Goal: Task Accomplishment & Management: Use online tool/utility

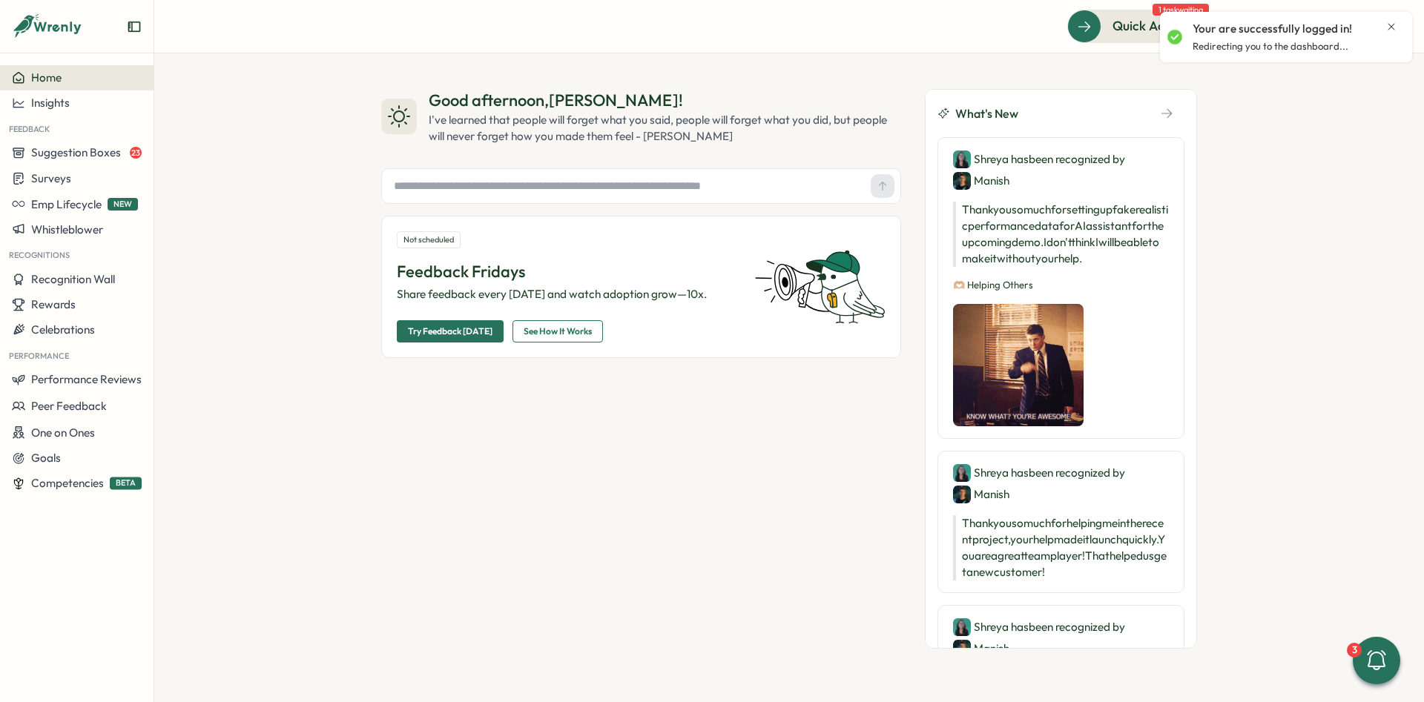
click at [1391, 27] on icon "Close notification" at bounding box center [1391, 27] width 12 height 12
click at [1354, 35] on button at bounding box center [1354, 27] width 30 height 30
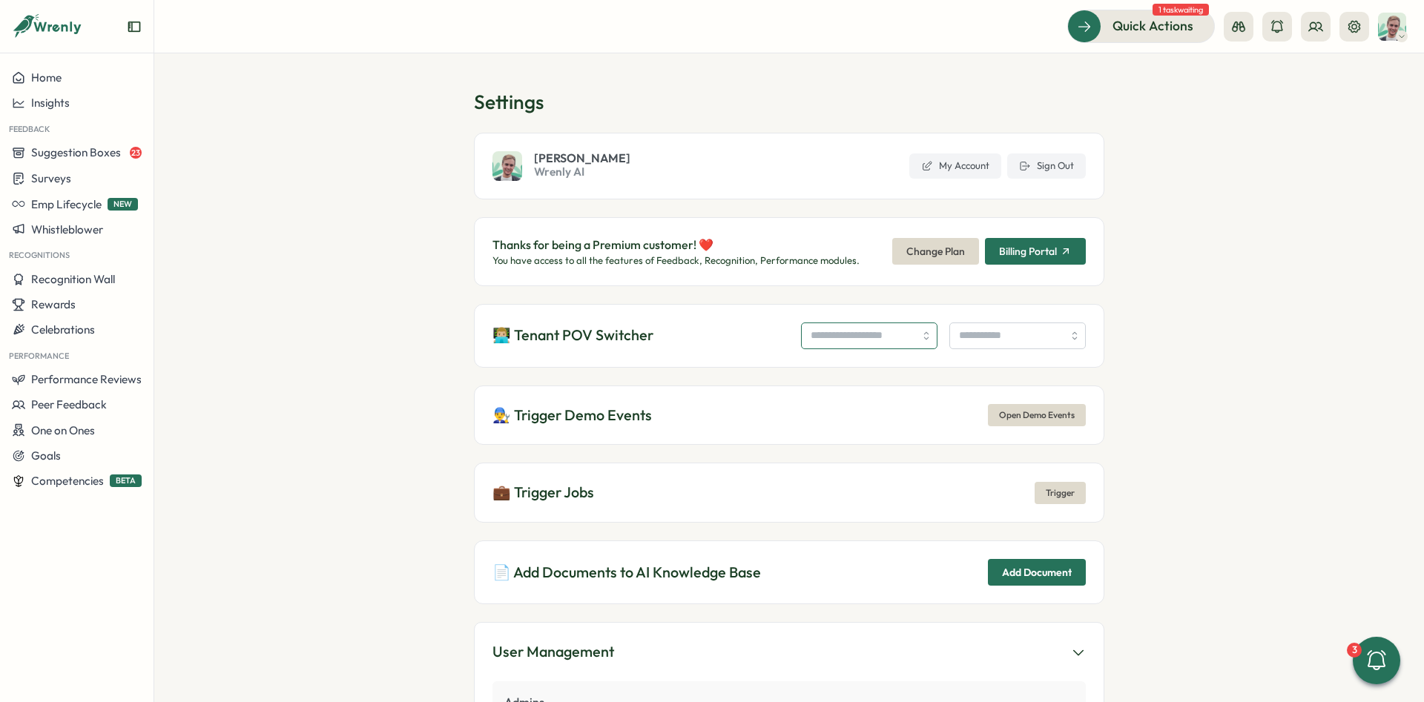
click at [839, 327] on input "search" at bounding box center [869, 336] width 136 height 27
type input "*"
paste input "**********"
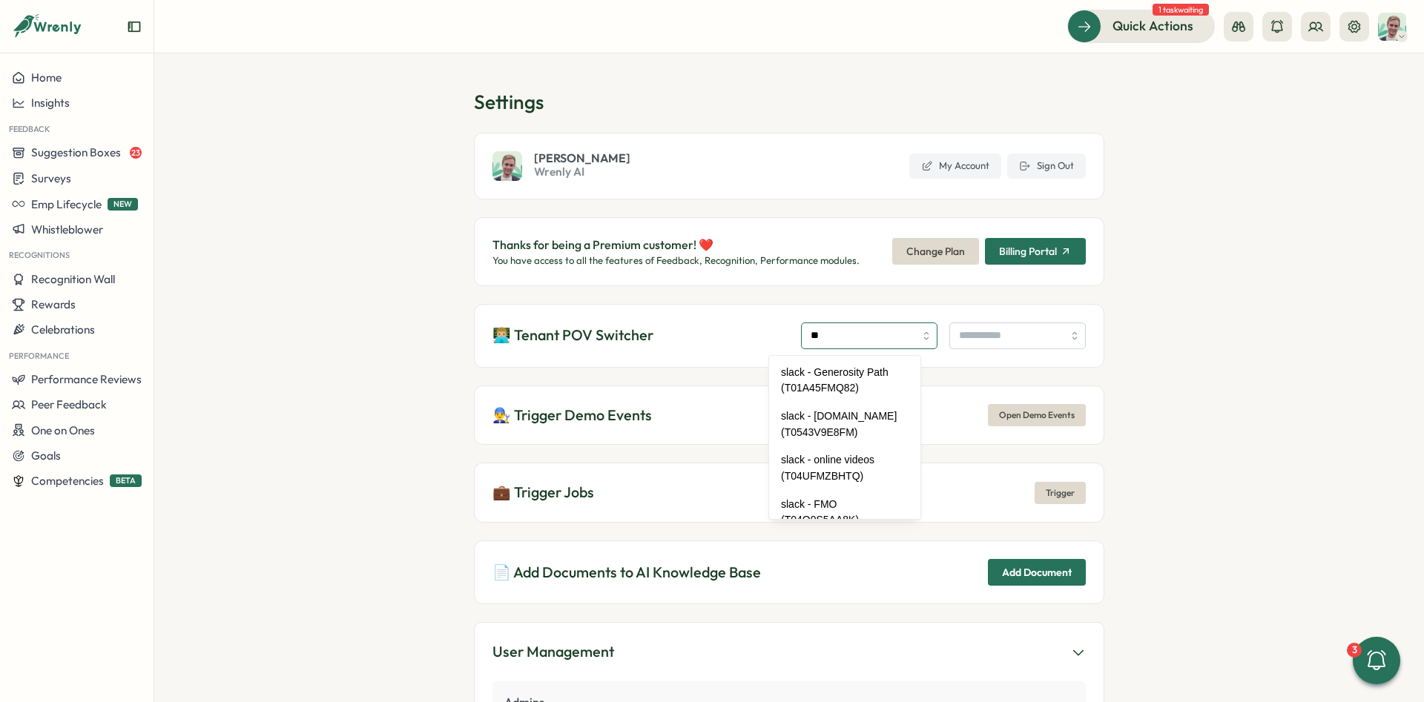
type input "*"
click at [738, 97] on h1 "Settings" at bounding box center [789, 102] width 630 height 26
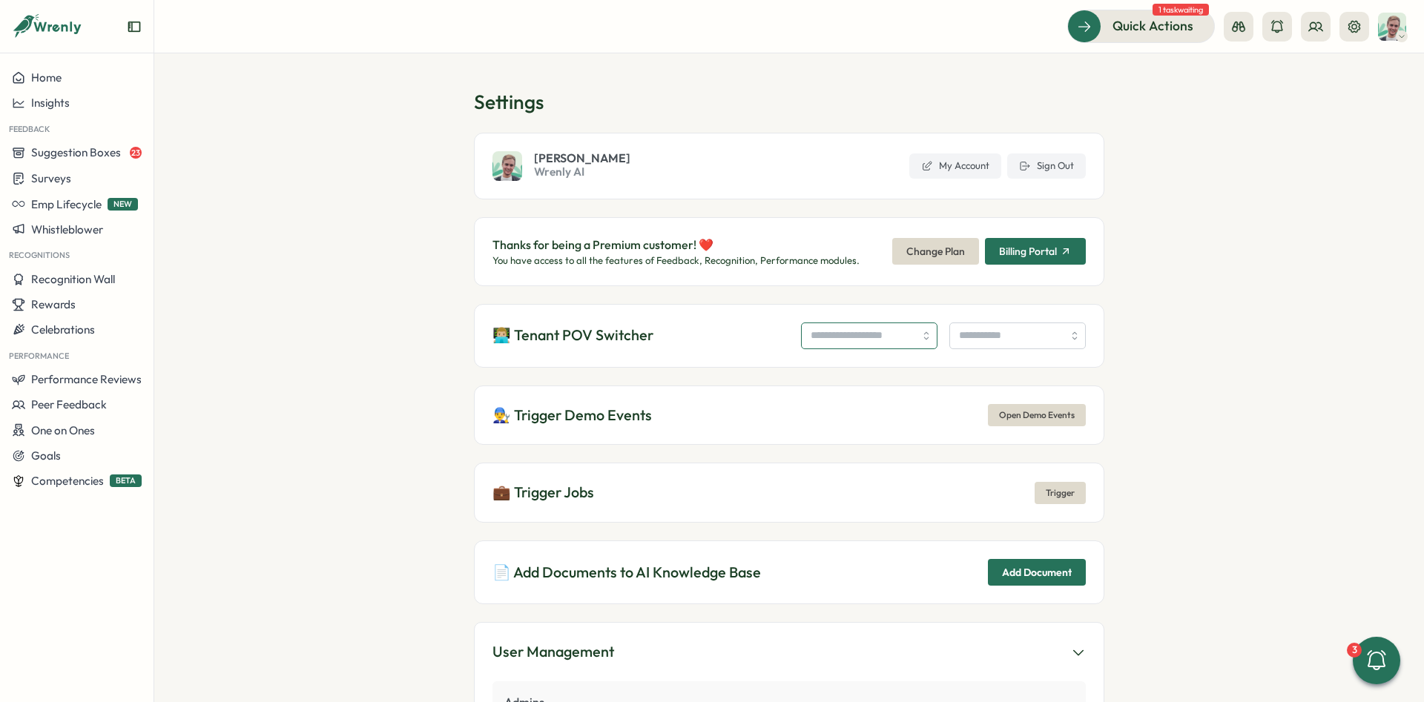
click at [890, 341] on input "search" at bounding box center [869, 336] width 136 height 27
type input "**"
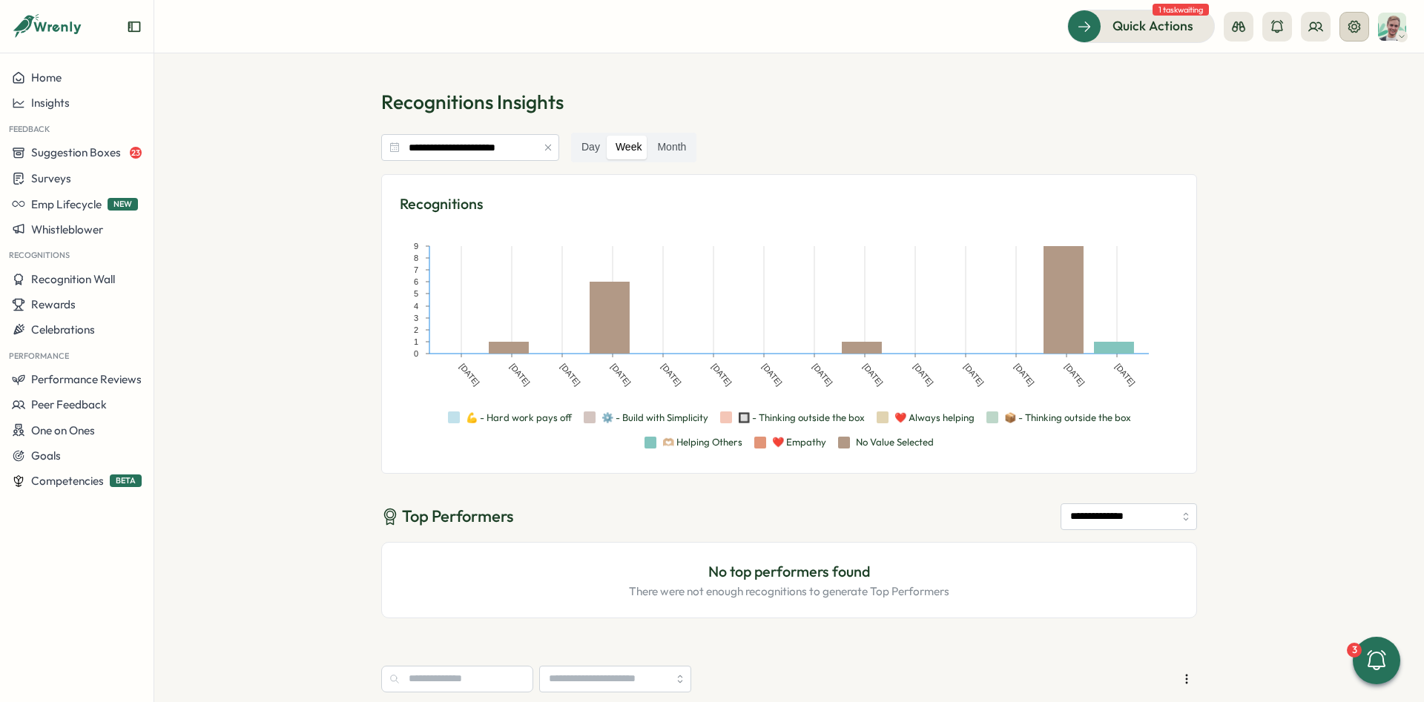
click at [1354, 24] on icon at bounding box center [1354, 26] width 12 height 12
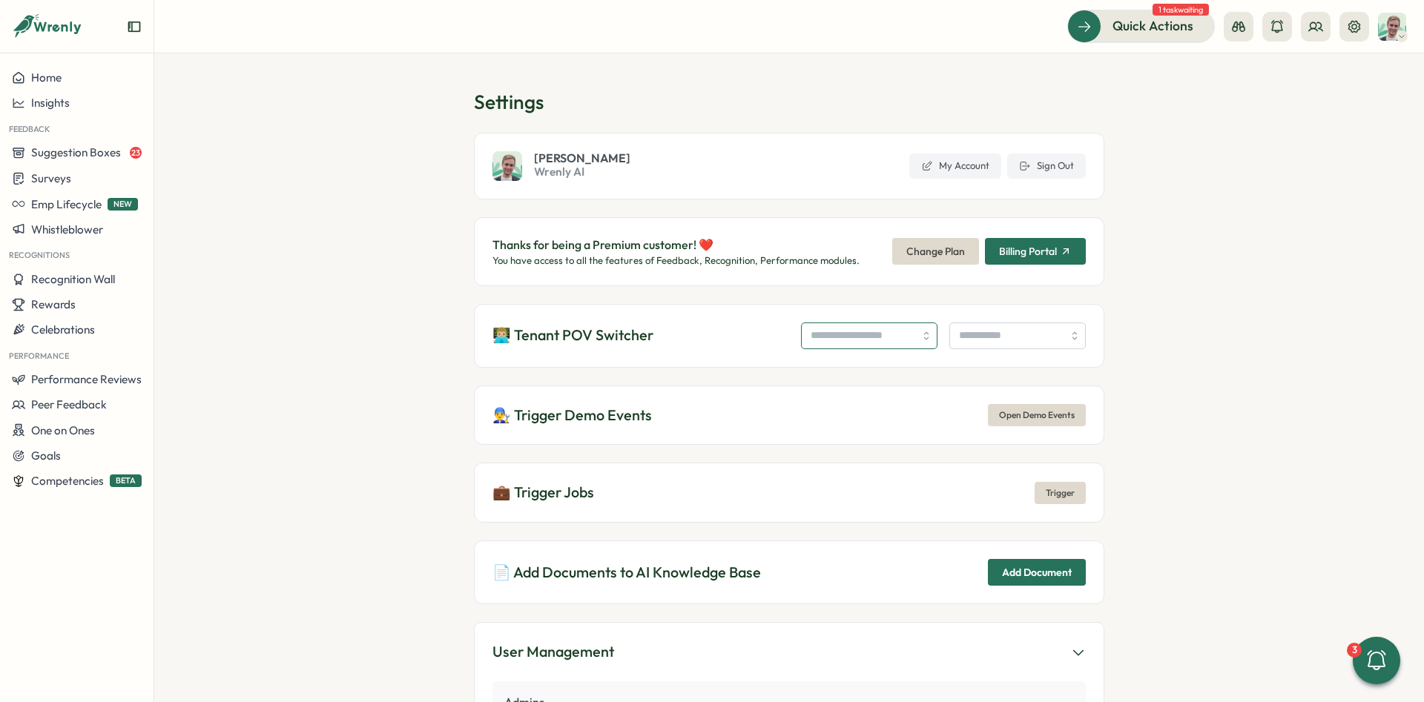
click at [855, 334] on input "search" at bounding box center [869, 336] width 136 height 27
type input "**********"
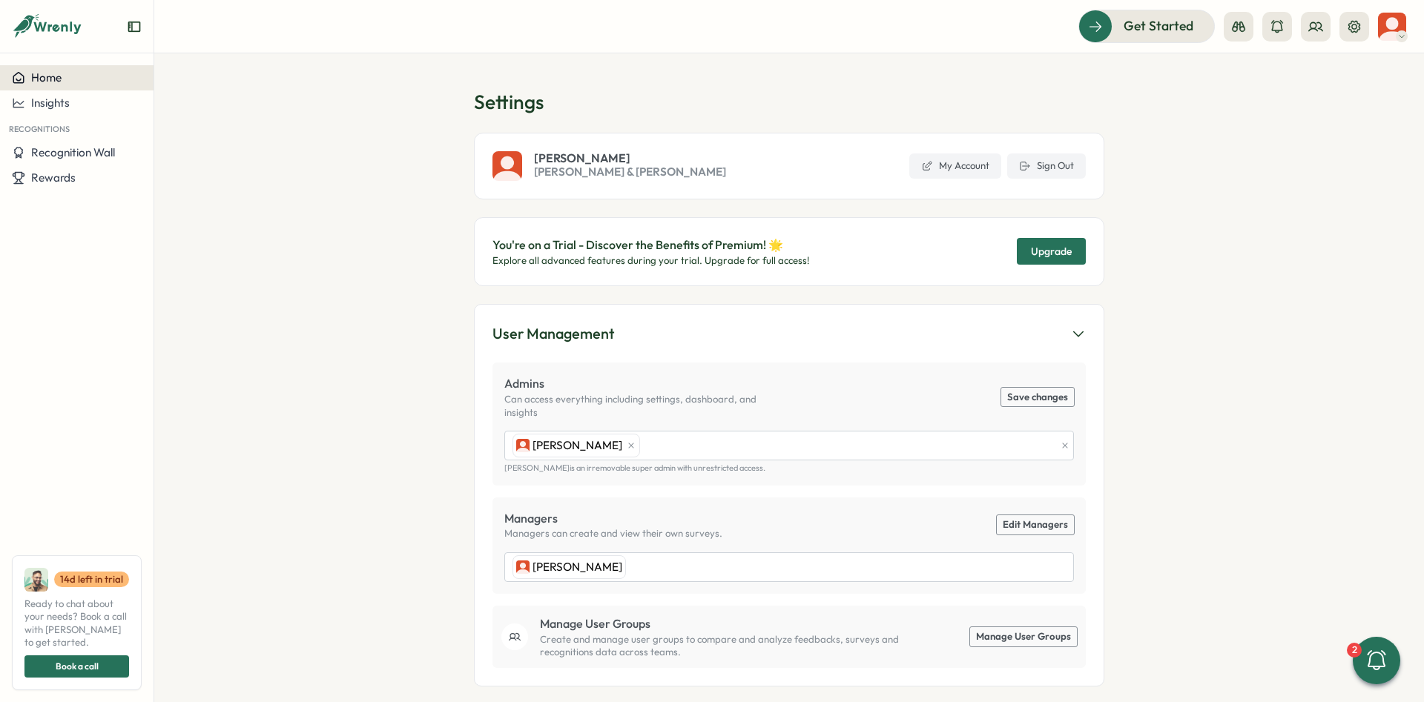
click at [77, 85] on button "Home" at bounding box center [77, 77] width 154 height 25
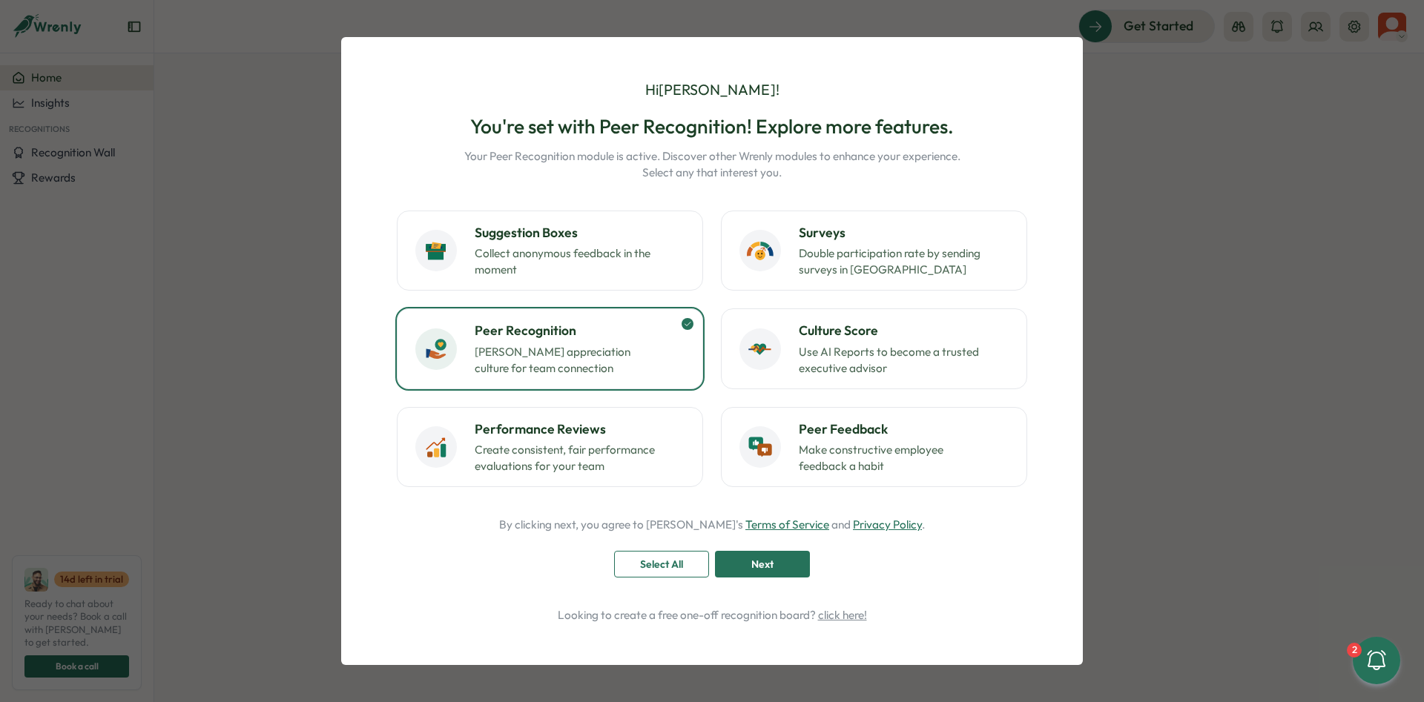
click at [659, 568] on span "Select All" at bounding box center [661, 564] width 43 height 25
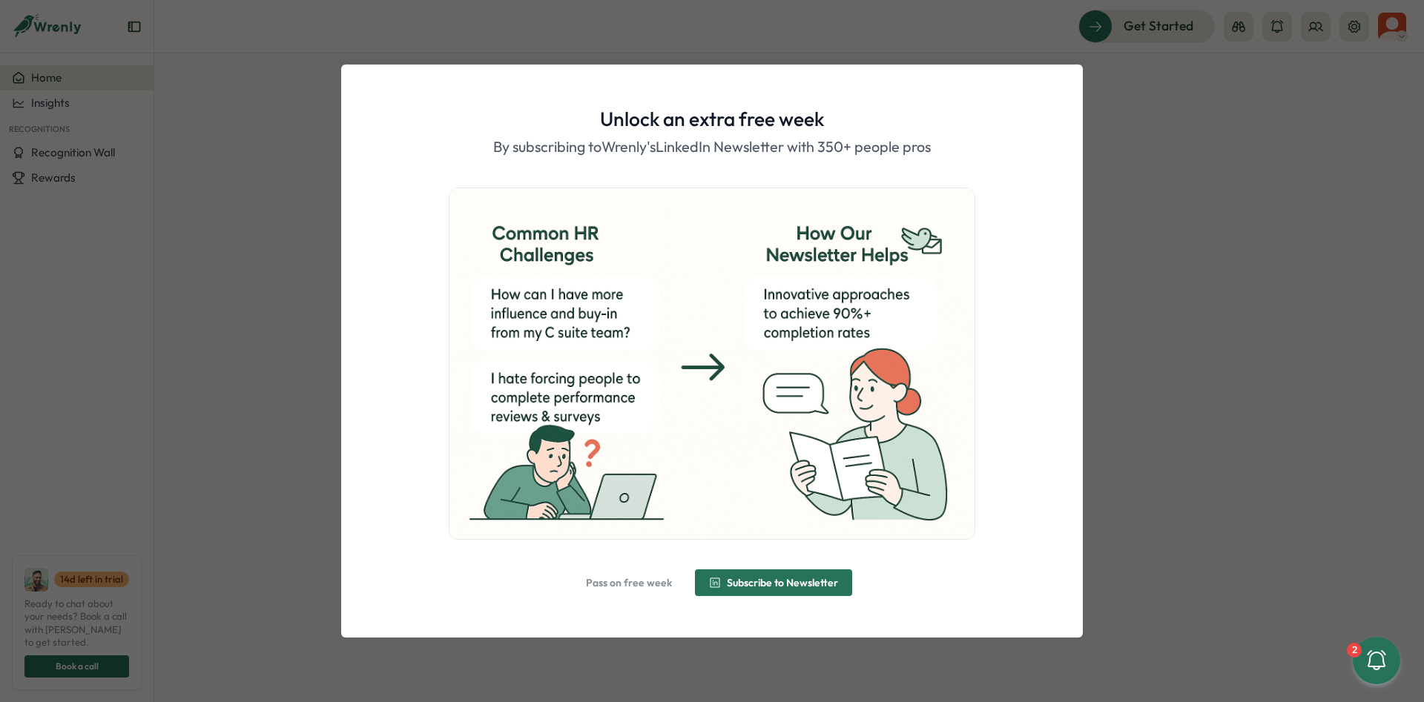
click at [657, 579] on span "Pass on free week" at bounding box center [629, 583] width 86 height 10
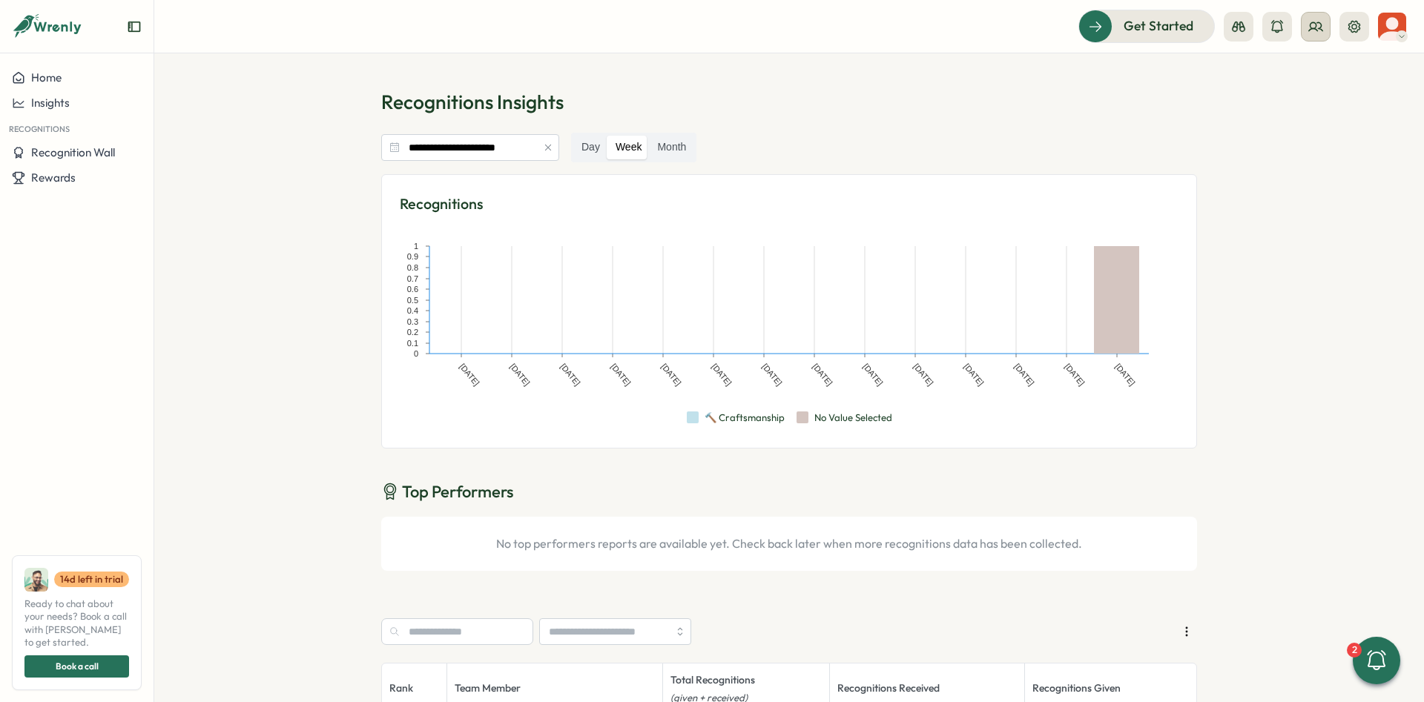
click at [1319, 20] on icon at bounding box center [1315, 26] width 15 height 15
click at [1328, 102] on div "User Groups" at bounding box center [1315, 101] width 93 height 16
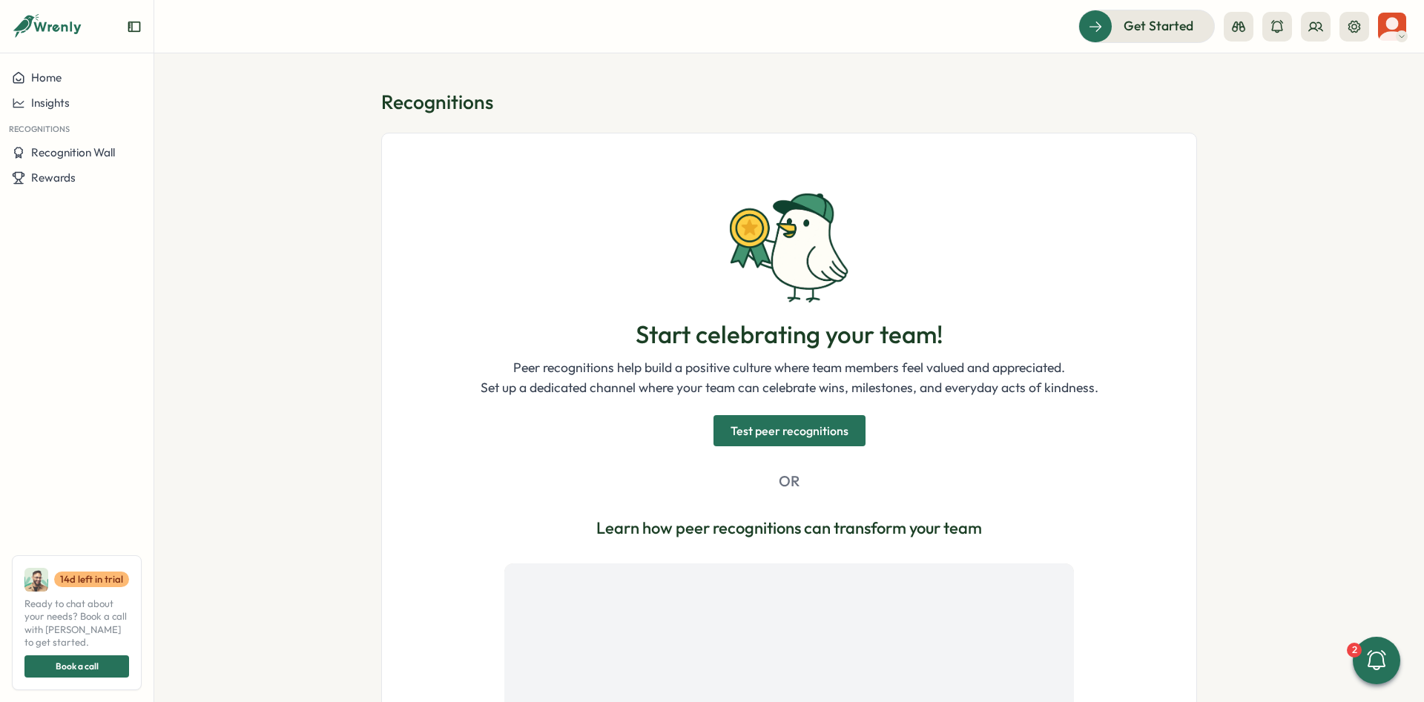
click at [786, 432] on span "Test peer recognitions" at bounding box center [790, 431] width 118 height 30
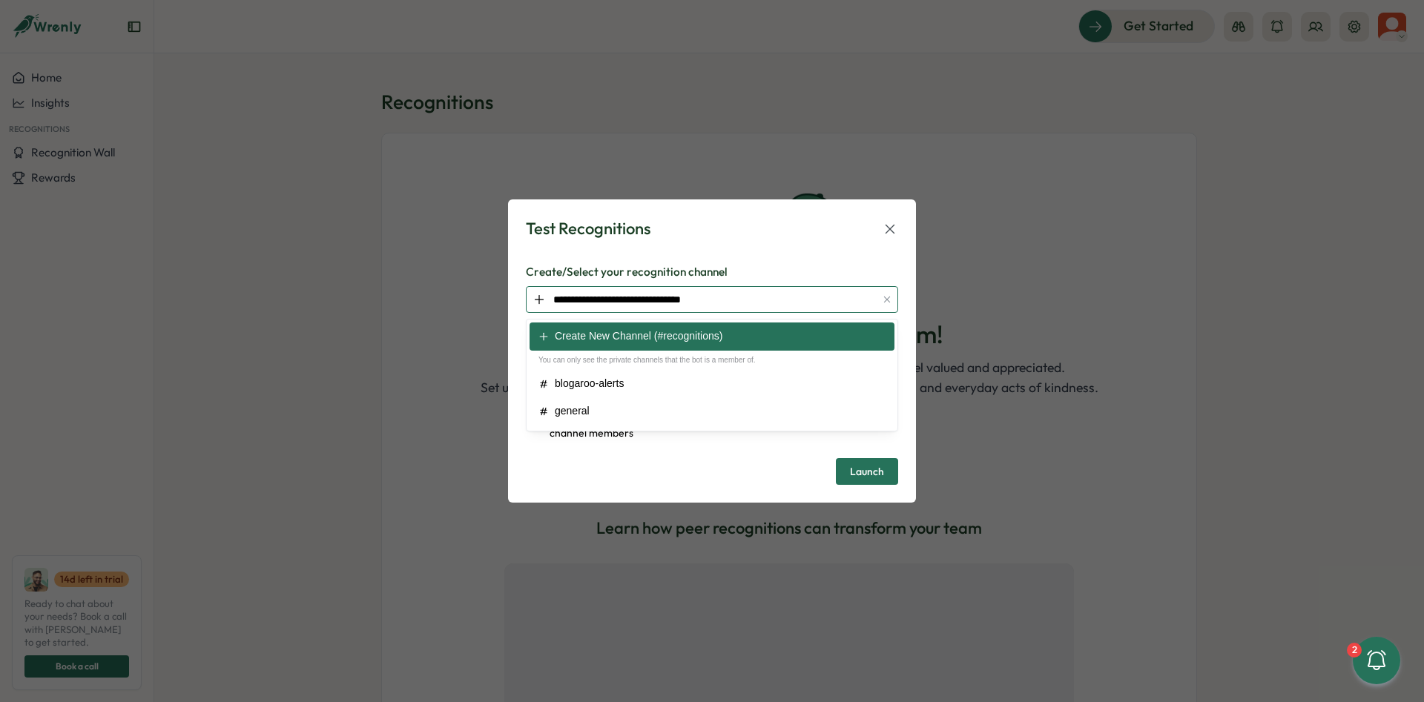
click at [683, 296] on input "**********" at bounding box center [712, 299] width 372 height 27
click at [888, 231] on icon at bounding box center [890, 229] width 16 height 16
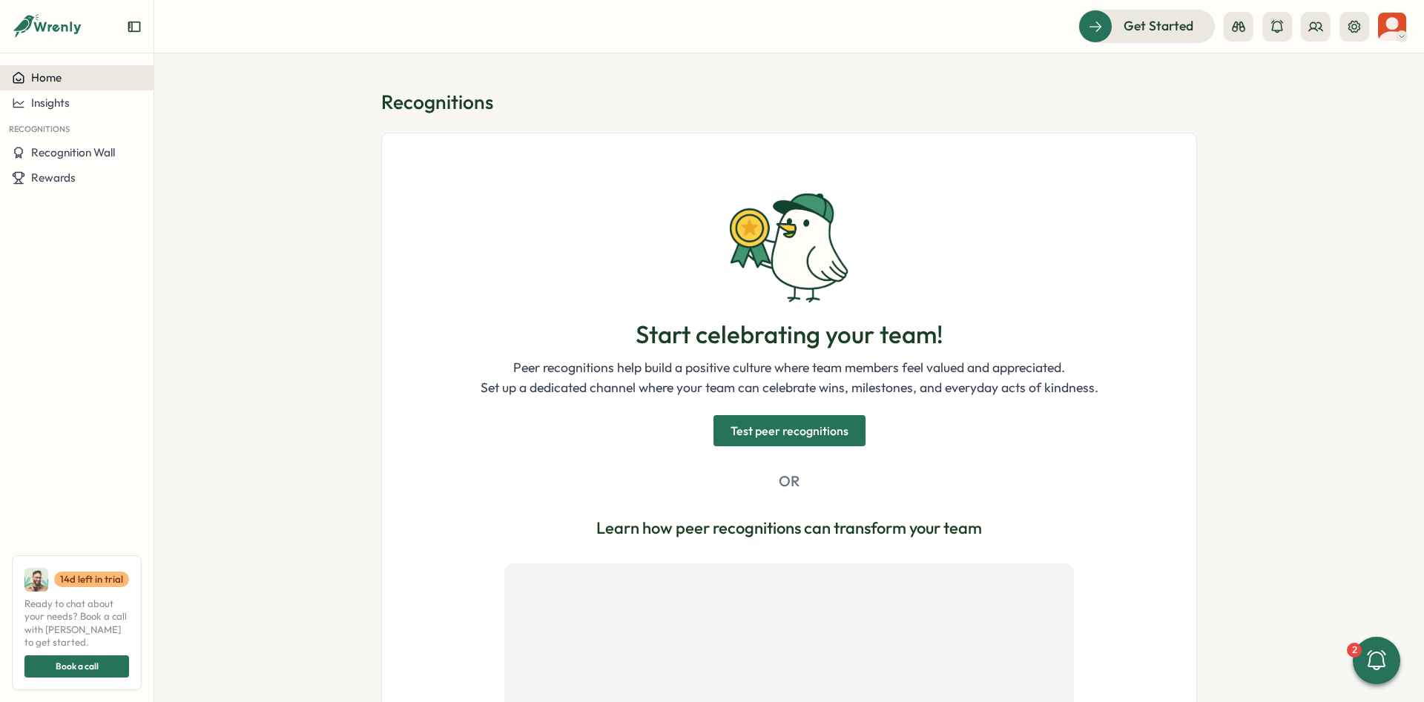
click at [69, 83] on div "Home" at bounding box center [77, 77] width 130 height 13
